Goal: Task Accomplishment & Management: Manage account settings

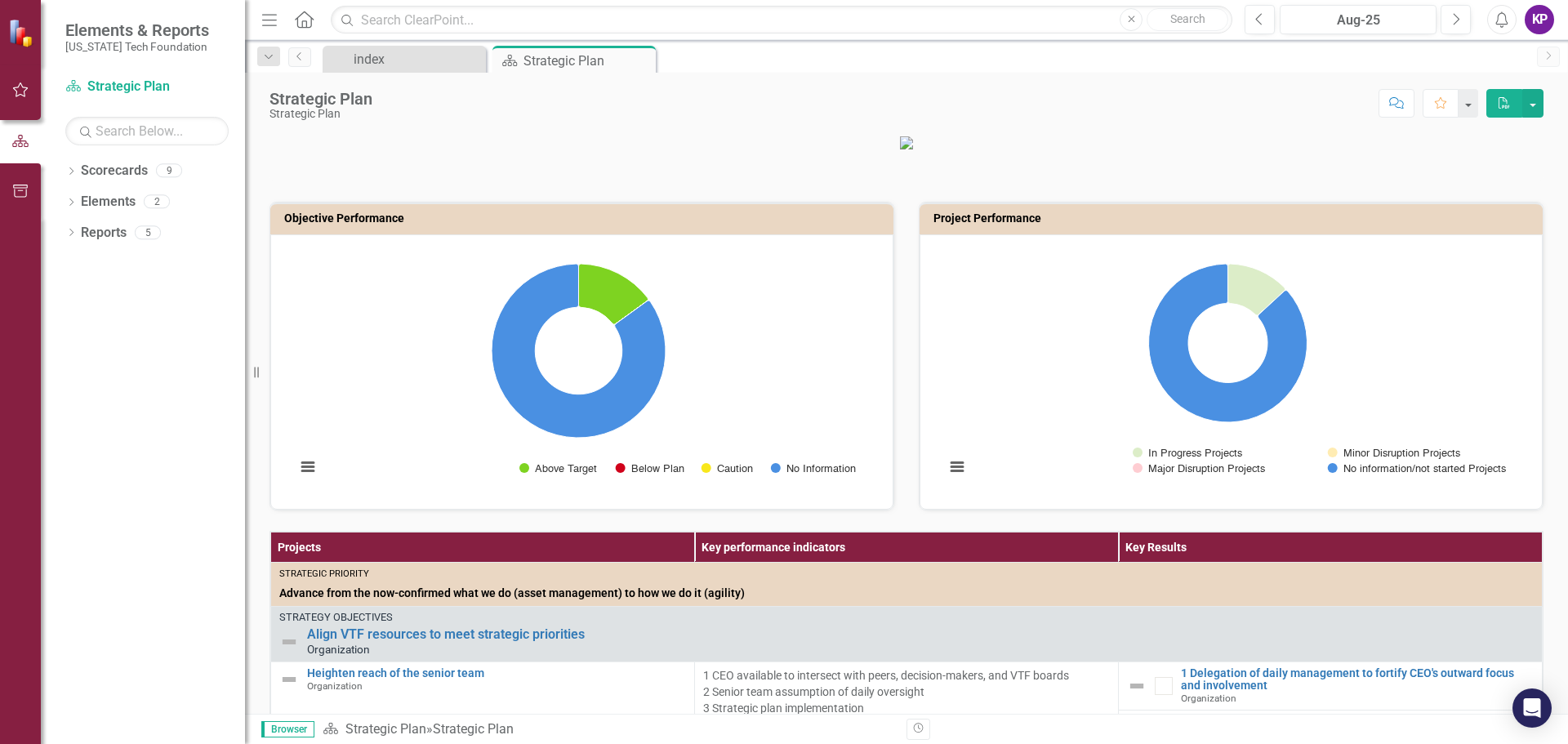
click at [1544, 15] on div "KP" at bounding box center [1539, 20] width 30 height 30
click at [1506, 202] on link "Logout Log Out" at bounding box center [1489, 206] width 129 height 30
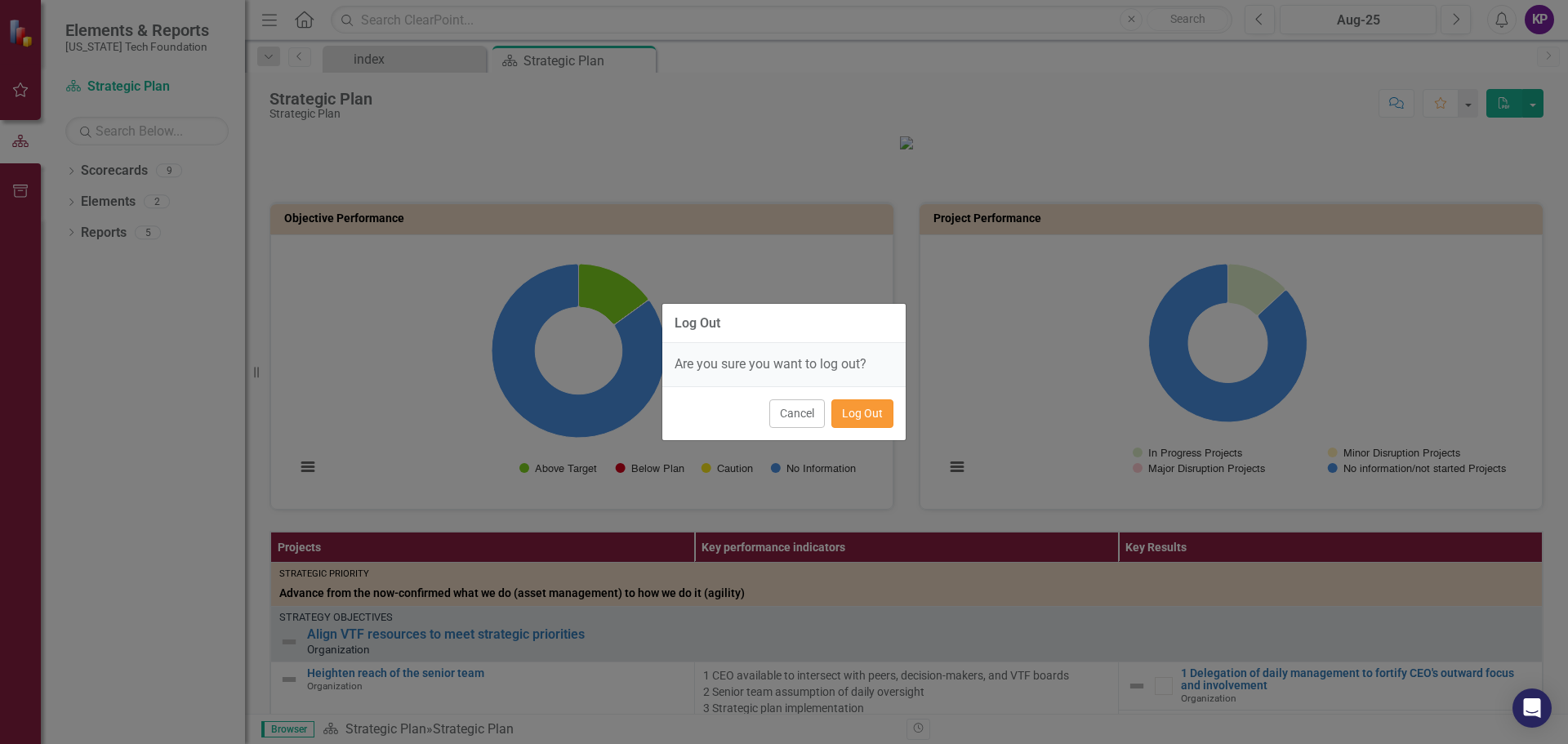
click at [873, 412] on button "Log Out" at bounding box center [862, 413] width 62 height 29
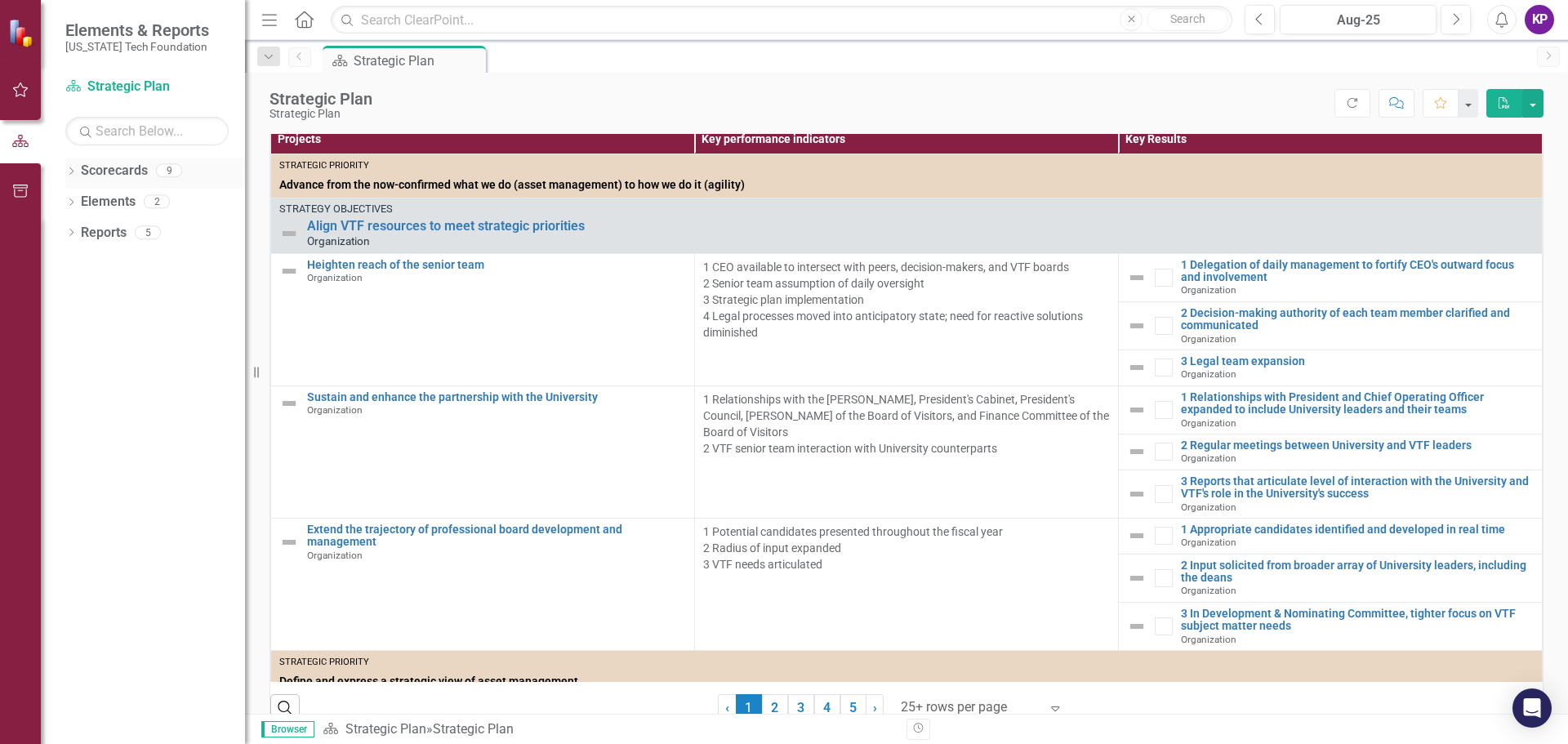
click at [67, 174] on icon "Dropdown" at bounding box center [71, 172] width 12 height 9
click at [67, 174] on icon "Dropdown" at bounding box center [68, 170] width 9 height 12
click at [71, 194] on div "Dropdown Elements 2" at bounding box center [155, 203] width 179 height 31
click at [75, 203] on icon "Dropdown" at bounding box center [71, 203] width 12 height 9
click at [75, 203] on div "Dropdown" at bounding box center [68, 201] width 14 height 12
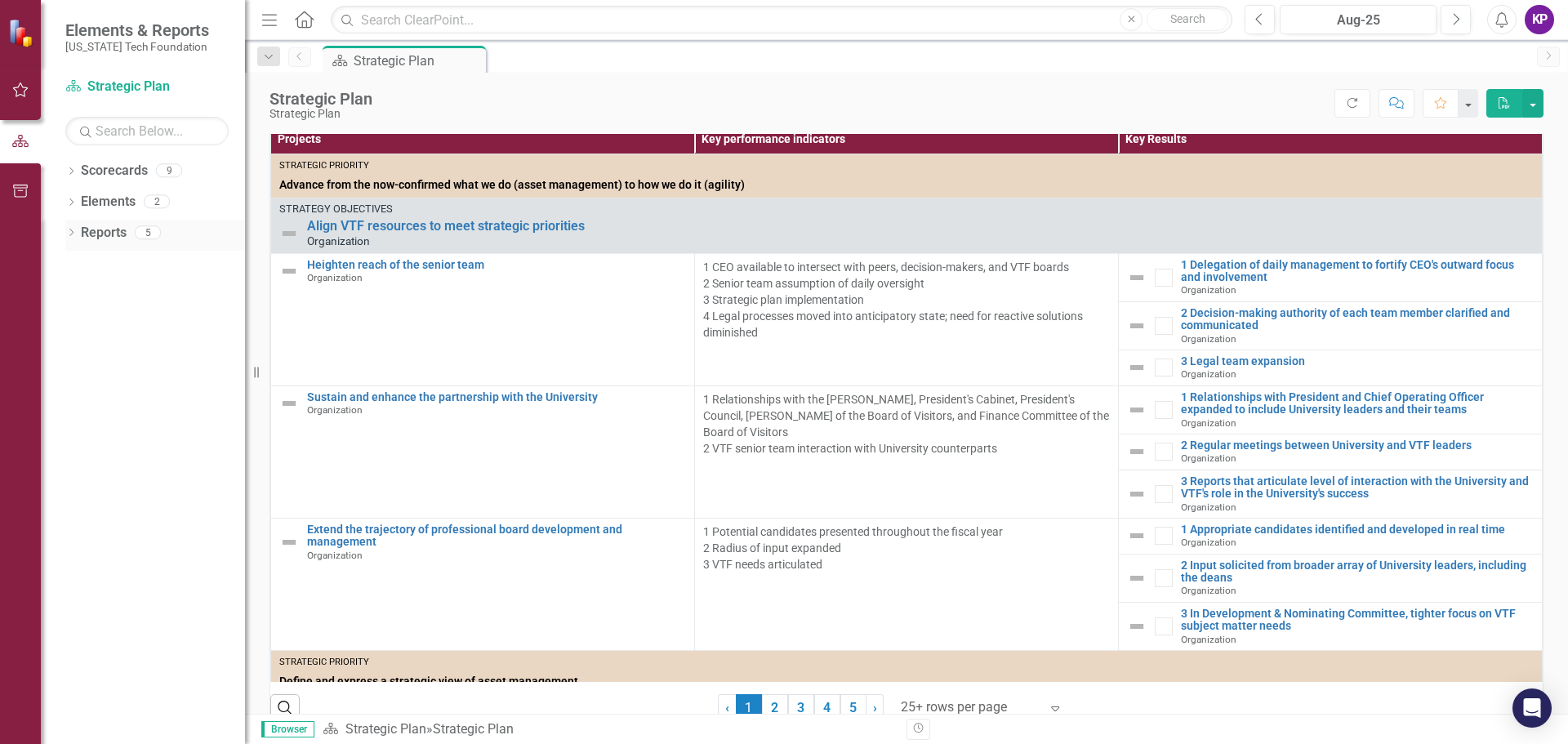
click at [76, 231] on icon "Dropdown" at bounding box center [71, 234] width 12 height 9
click at [76, 231] on div "Dropdown" at bounding box center [71, 235] width 12 height 8
